Goal: Transaction & Acquisition: Purchase product/service

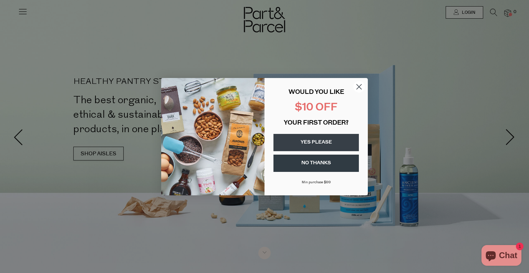
click at [353, 87] on circle "Close dialog" at bounding box center [358, 86] width 11 height 11
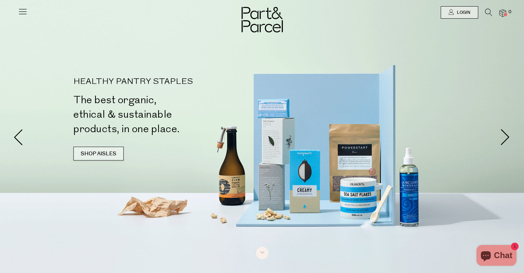
click at [98, 147] on link "SHOP AISLES" at bounding box center [98, 153] width 50 height 14
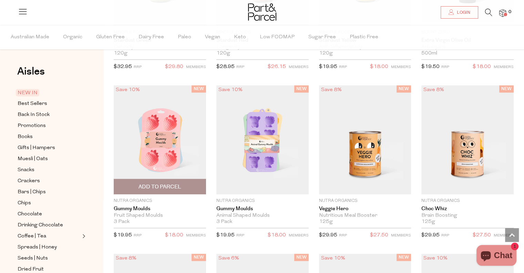
scroll to position [743, 0]
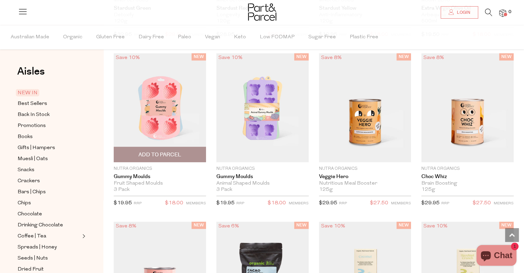
click at [155, 154] on span "Add To Parcel" at bounding box center [159, 154] width 43 height 7
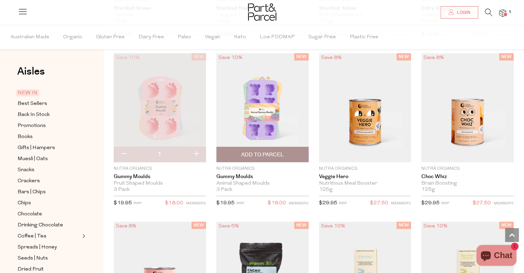
click at [249, 153] on span "Add To Parcel" at bounding box center [262, 154] width 43 height 7
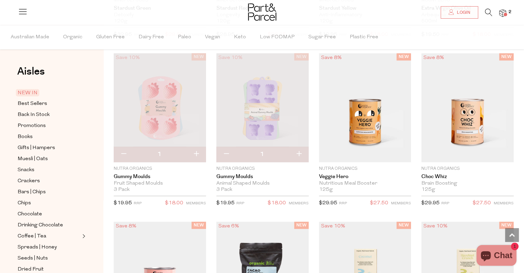
click at [506, 9] on div at bounding box center [262, 10] width 524 height 21
click at [501, 13] on img at bounding box center [502, 13] width 7 height 8
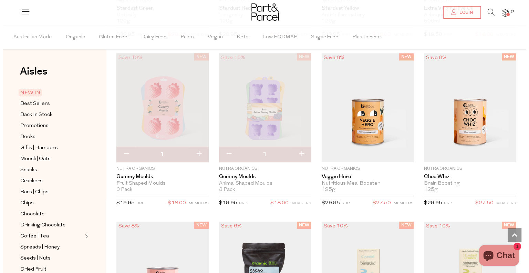
scroll to position [745, 0]
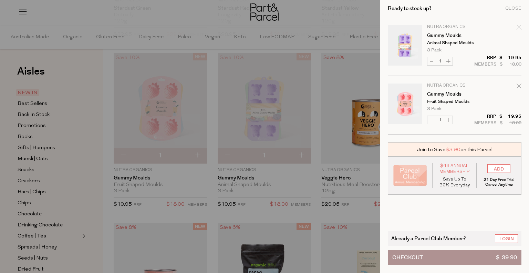
click at [433, 60] on button "Decrease Gummy Moulds" at bounding box center [432, 61] width 8 height 8
type input "0"
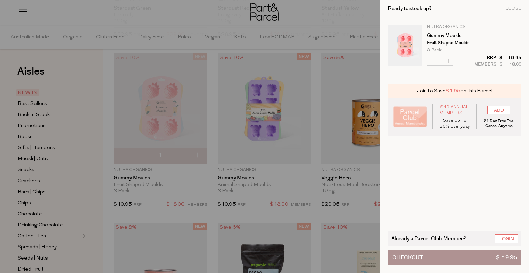
click at [433, 60] on button "Decrease Gummy Moulds" at bounding box center [432, 61] width 8 height 8
type input "0"
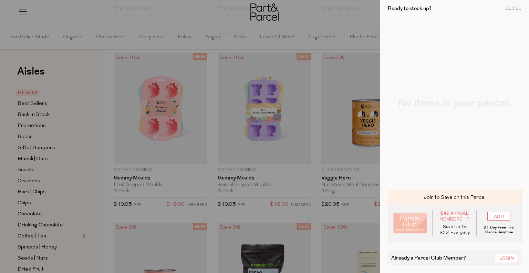
click at [301, 210] on div at bounding box center [264, 136] width 529 height 273
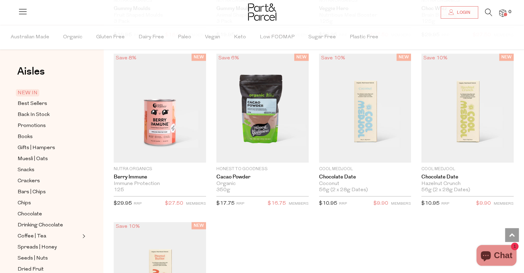
scroll to position [921, 0]
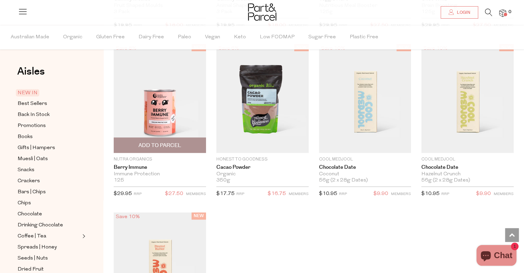
click at [168, 142] on span "Add To Parcel" at bounding box center [159, 145] width 43 height 7
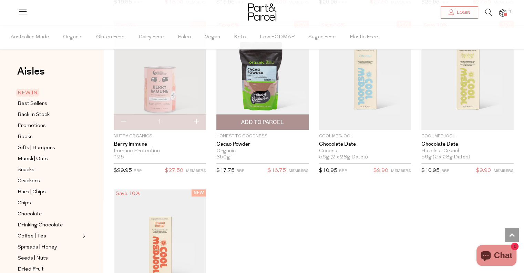
scroll to position [944, 0]
click at [502, 12] on img at bounding box center [502, 13] width 7 height 8
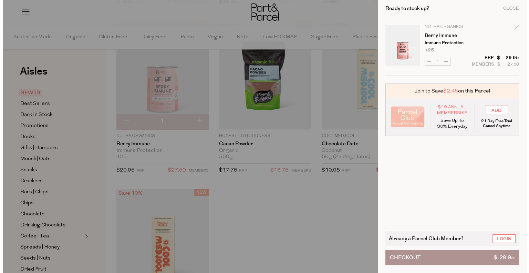
scroll to position [947, 0]
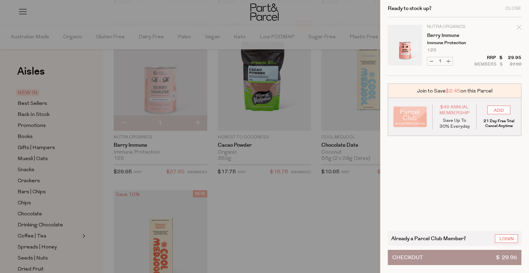
click at [429, 60] on button "Decrease [PERSON_NAME] Immune" at bounding box center [432, 61] width 8 height 8
type input "0"
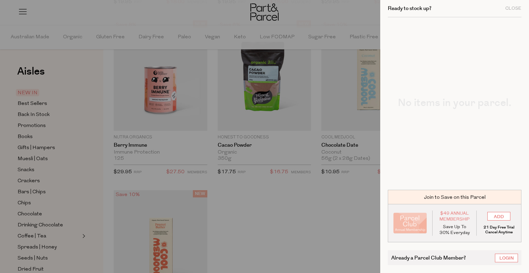
click at [291, 201] on div at bounding box center [264, 136] width 529 height 273
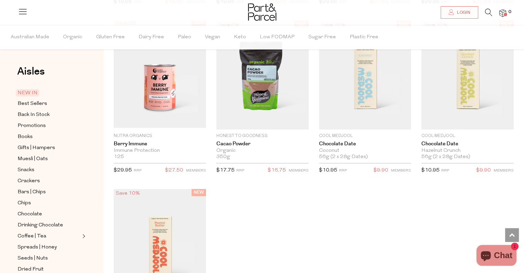
scroll to position [1, 0]
click at [37, 103] on span "Best Sellers" at bounding box center [33, 104] width 30 height 8
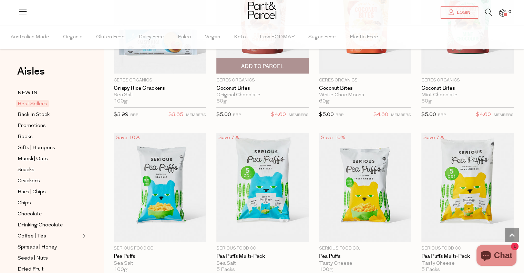
scroll to position [1563, 0]
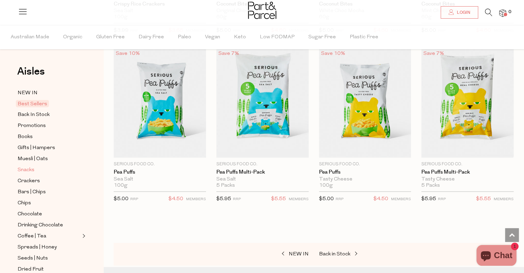
click at [28, 168] on span "Snacks" at bounding box center [26, 170] width 17 height 8
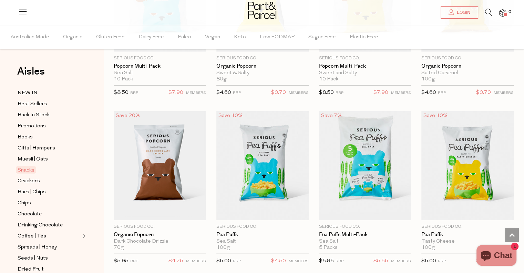
scroll to position [1842, 0]
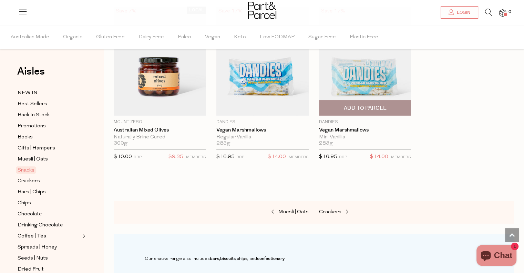
scroll to position [2786, 0]
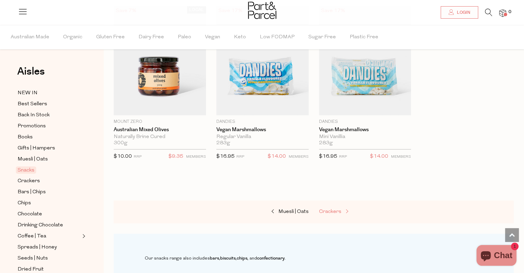
click at [347, 209] on span at bounding box center [346, 211] width 10 height 5
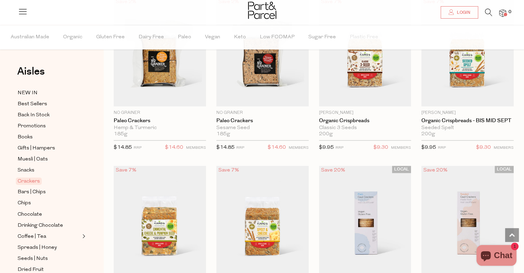
scroll to position [1103, 0]
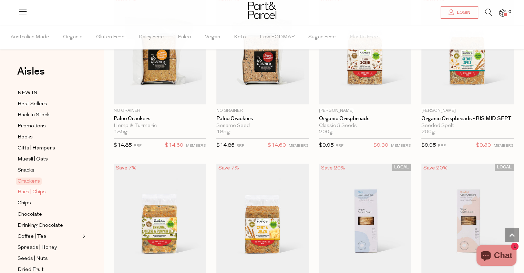
click at [29, 188] on span "Bars | Chips" at bounding box center [32, 192] width 28 height 8
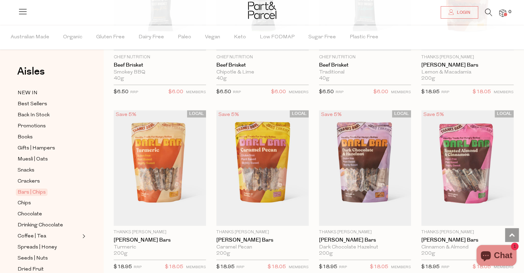
scroll to position [995, 0]
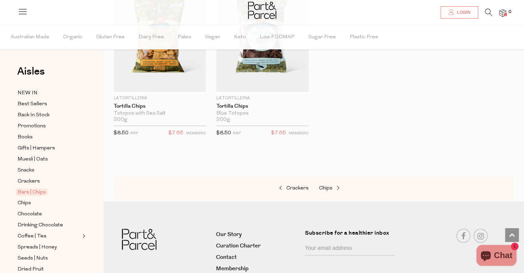
scroll to position [2997, 0]
click at [335, 185] on span at bounding box center [337, 187] width 10 height 5
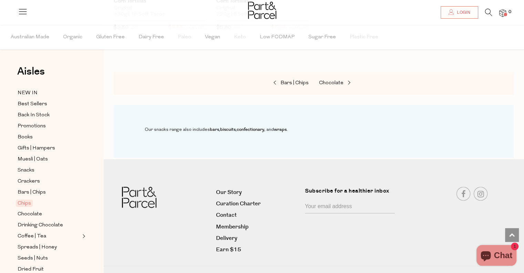
scroll to position [888, 0]
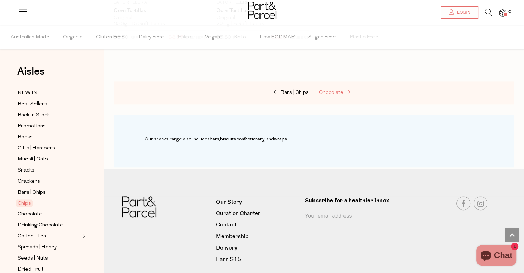
click at [331, 93] on span "Chocolate" at bounding box center [331, 92] width 24 height 5
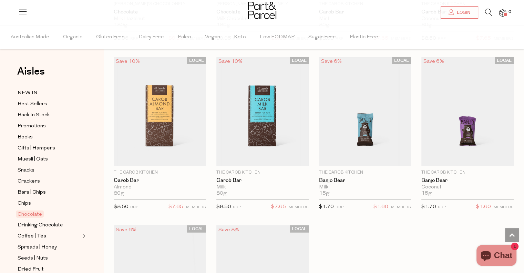
scroll to position [1911, 0]
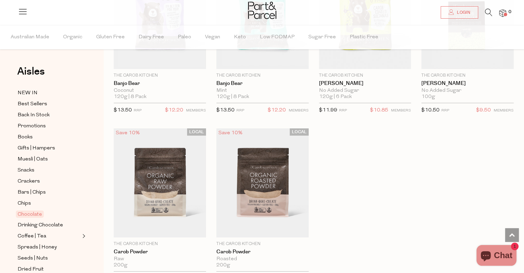
scroll to position [2442, 0]
